Goal: Transaction & Acquisition: Download file/media

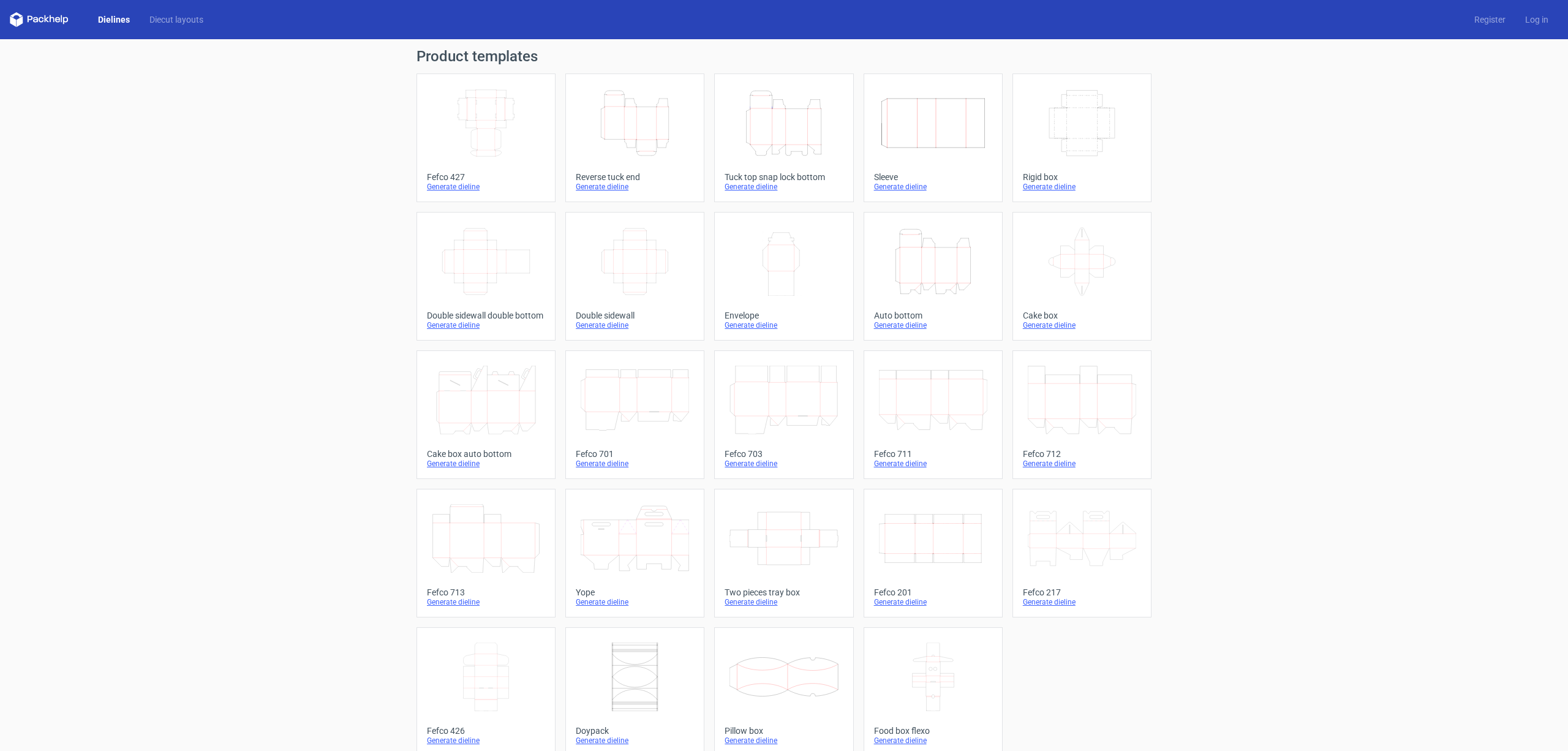
click at [617, 127] on icon "Height Depth Width" at bounding box center [635, 123] width 109 height 68
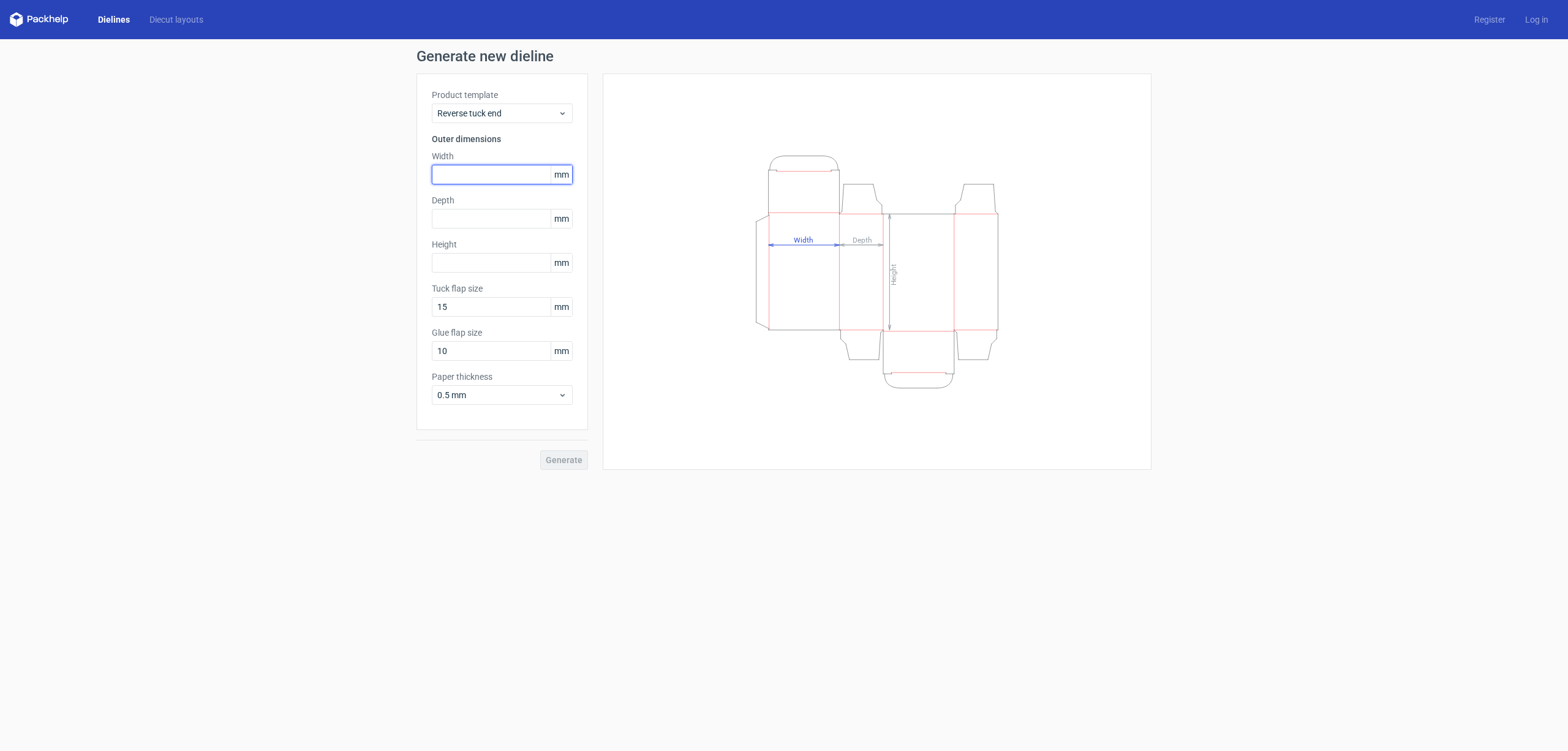
click at [480, 180] on input "text" at bounding box center [502, 174] width 141 height 20
type input "60"
click at [485, 215] on input "text" at bounding box center [502, 218] width 141 height 20
type input "60"
click at [471, 263] on input "text" at bounding box center [502, 263] width 141 height 20
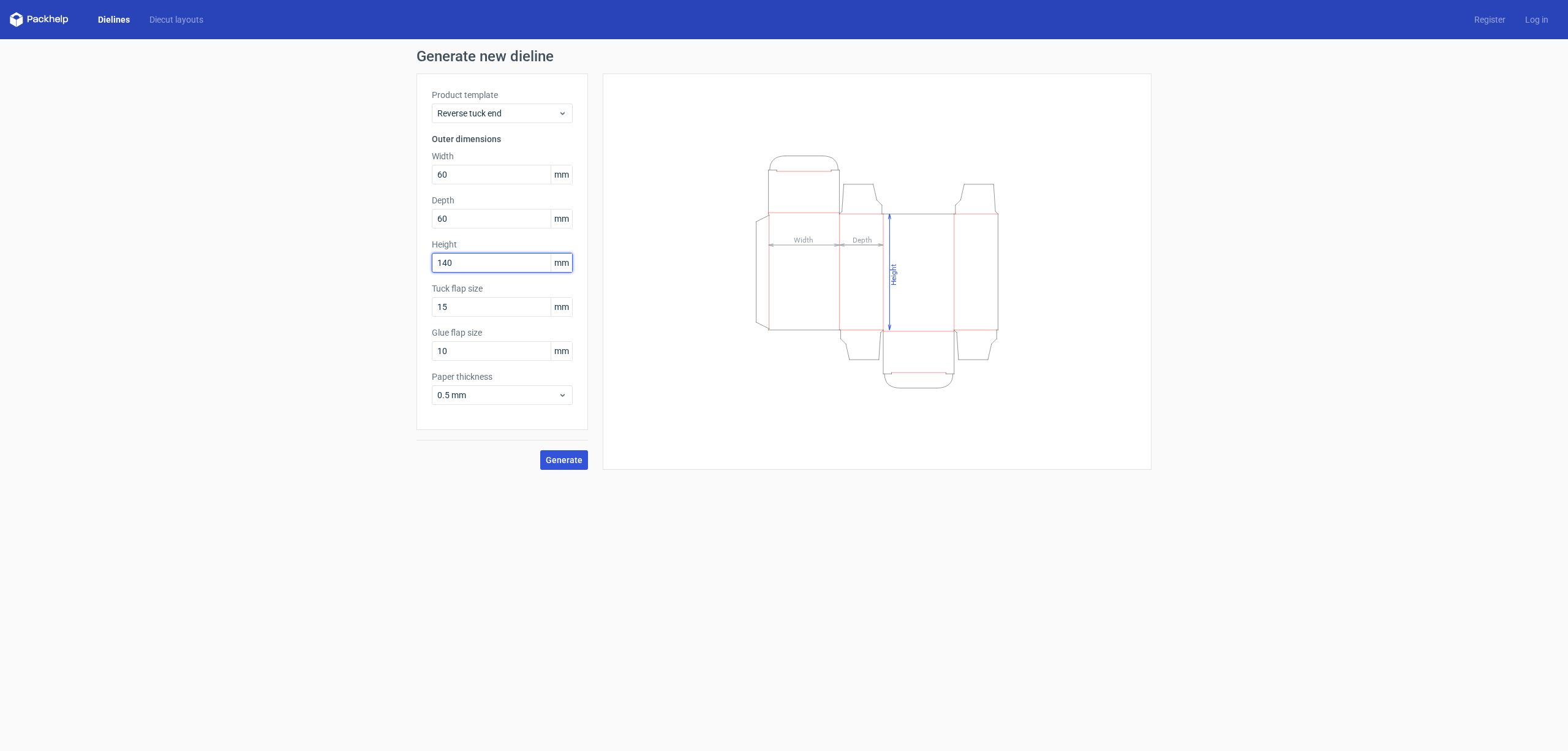
type input "140"
click at [550, 458] on span "Generate" at bounding box center [563, 459] width 37 height 8
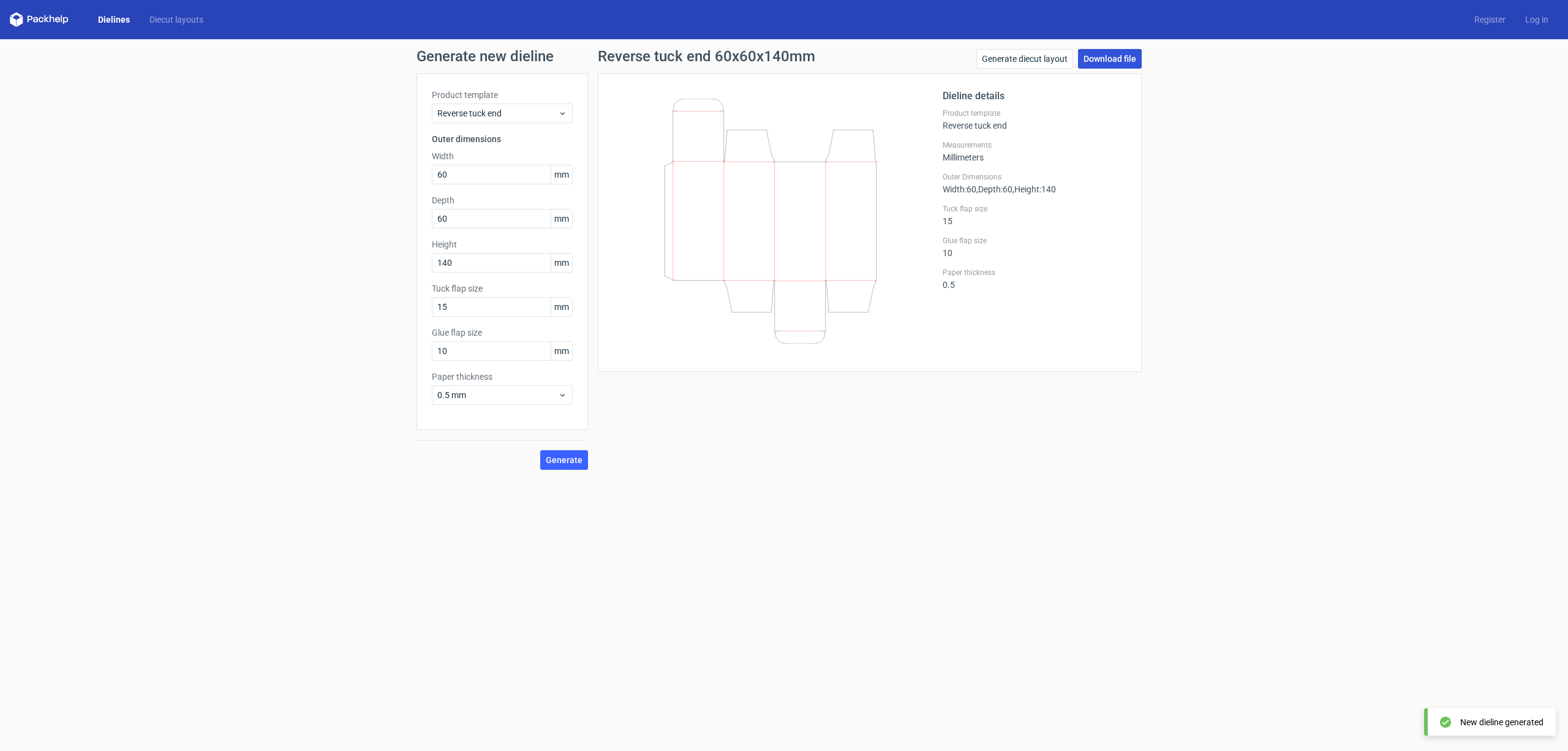
click at [1111, 51] on link "Download file" at bounding box center [1110, 58] width 64 height 20
